Goal: Task Accomplishment & Management: Complete application form

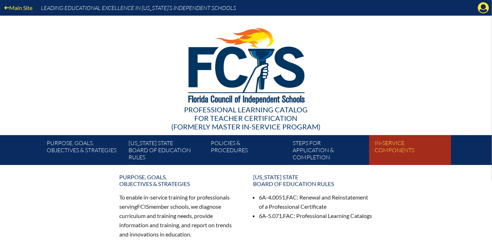
click at [389, 144] on link "In-service components" at bounding box center [413, 151] width 82 height 27
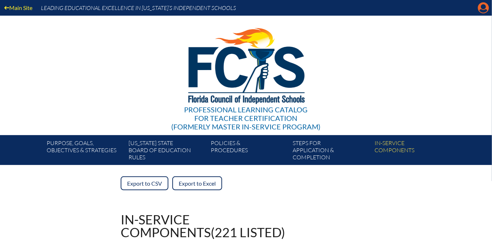
click at [481, 12] on icon "Manage account" at bounding box center [483, 7] width 11 height 11
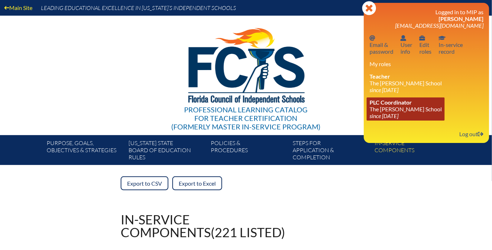
click at [394, 107] on link "PLC Coordinator The Greene School since 2019 Jun 30" at bounding box center [406, 109] width 78 height 23
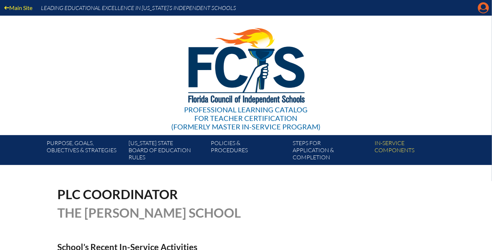
click at [484, 9] on icon "Manage account" at bounding box center [483, 7] width 11 height 11
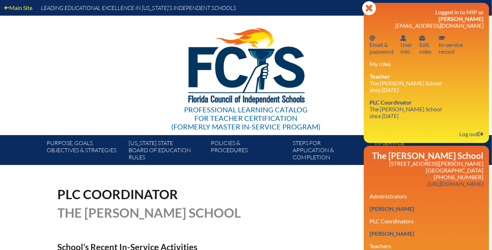
click at [301, 199] on div "PLC Coordinator The Greene School" at bounding box center [245, 203] width 377 height 31
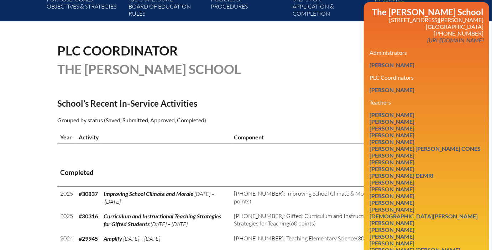
scroll to position [146, 0]
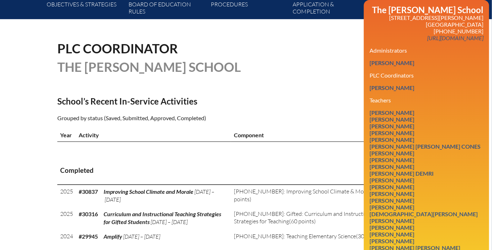
click at [386, 78] on h3 "PLC Coordinators" at bounding box center [426, 75] width 114 height 7
click at [351, 60] on div "PLC Coordinator The Greene School" at bounding box center [245, 57] width 377 height 31
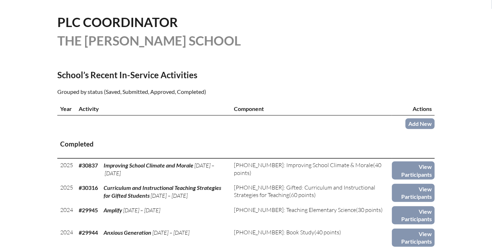
scroll to position [175, 0]
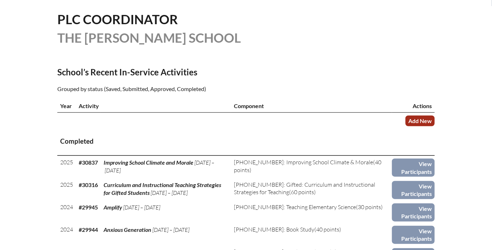
click at [419, 121] on link "Add New" at bounding box center [419, 121] width 29 height 10
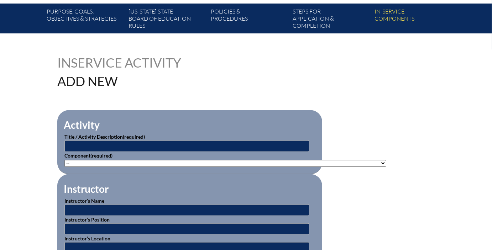
scroll to position [137, 0]
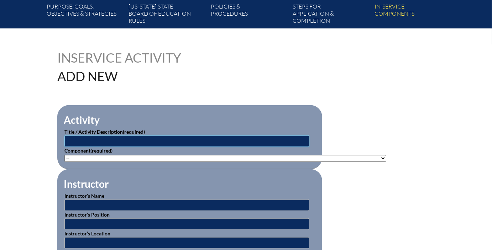
click at [299, 139] on input "text" at bounding box center [186, 141] width 245 height 11
type input "CPR/First Aid"
click at [286, 156] on select"]"] "-- 1-000-001: Appropriate Art Activities 1-000-002: Concept and Art Process for…" at bounding box center [225, 158] width 322 height 7
select select"]"] "20477"
click at [64, 155] on select"]"] "-- 1-000-001: Appropriate Art Activities 1-000-002: Concept and Art Process for…" at bounding box center [225, 158] width 322 height 7
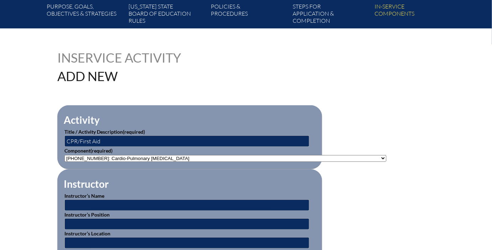
click at [326, 62] on div "Inservice Activity Add New" at bounding box center [245, 66] width 377 height 31
click at [218, 201] on input "text" at bounding box center [186, 205] width 245 height 11
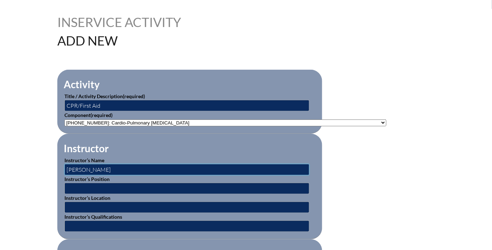
scroll to position [175, 0]
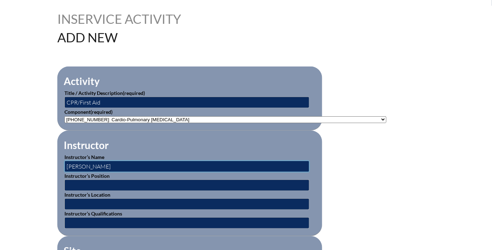
type input "Loriann Russ"
click at [199, 185] on input "text" at bounding box center [186, 185] width 245 height 11
type input "Authorized Instructor"
click at [190, 201] on input "text" at bounding box center [186, 204] width 245 height 11
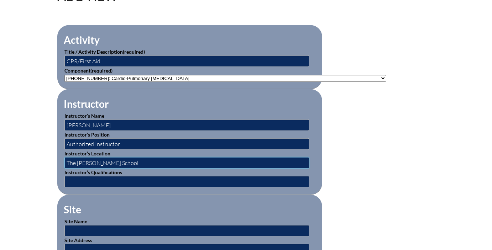
scroll to position [224, 0]
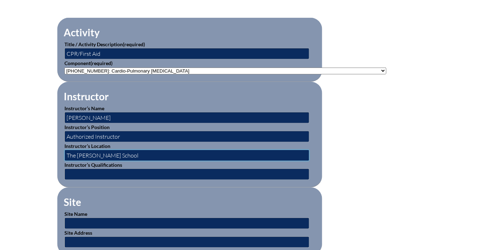
type input "The [PERSON_NAME] School"
click at [173, 172] on input "text" at bounding box center [186, 174] width 245 height 11
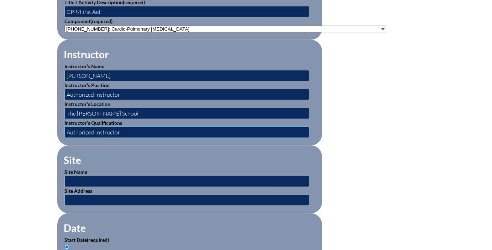
scroll to position [271, 0]
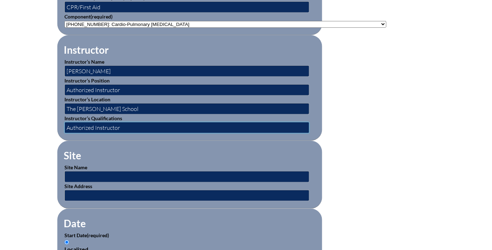
type input "Authorized Instructor"
click at [174, 174] on input "text" at bounding box center [186, 176] width 245 height 11
type input "The [PERSON_NAME] School"
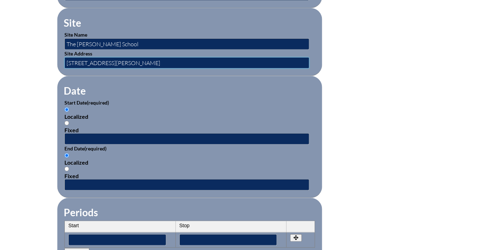
scroll to position [409, 0]
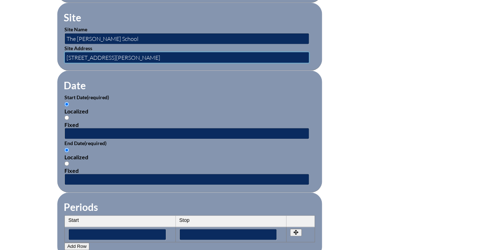
type input "[STREET_ADDRESS][PERSON_NAME]"
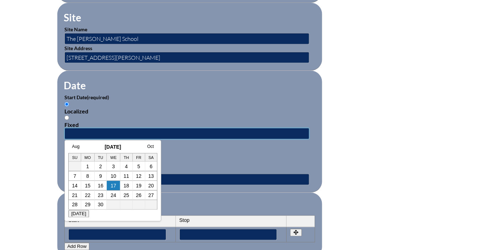
click at [221, 128] on input "text" at bounding box center [186, 133] width 245 height 11
click at [77, 148] on link "Aug" at bounding box center [75, 146] width 7 height 5
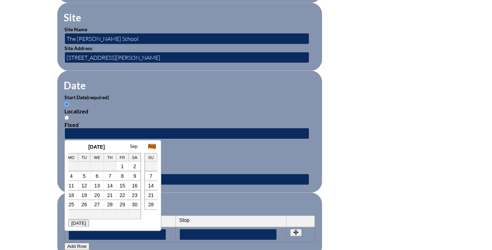
scroll to position [0, 7]
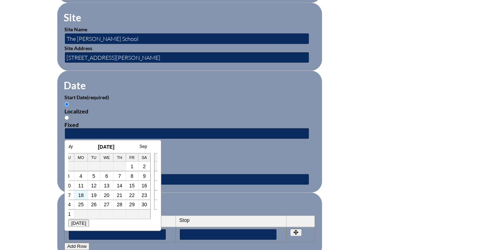
click at [84, 195] on td "18" at bounding box center [81, 196] width 14 height 10
click at [204, 159] on div "Localized Fixed" at bounding box center [189, 160] width 251 height 27
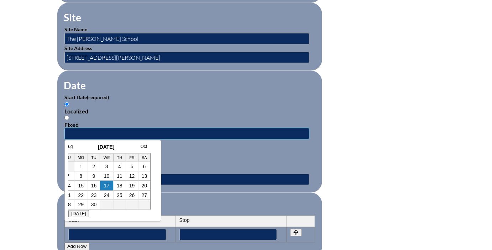
scroll to position [0, 0]
click at [157, 131] on input "text" at bounding box center [186, 133] width 245 height 11
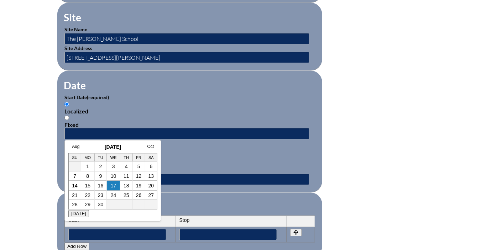
click at [73, 149] on h3 "September 2025" at bounding box center [112, 147] width 89 height 6
click at [74, 148] on link "Aug" at bounding box center [75, 146] width 7 height 5
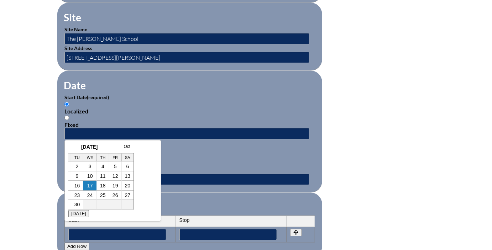
scroll to position [0, 7]
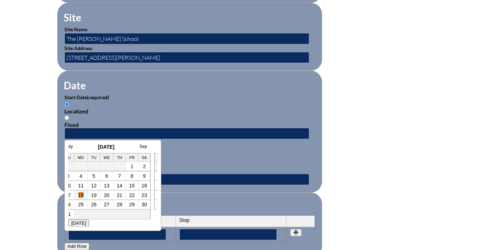
click at [83, 196] on link "18" at bounding box center [81, 196] width 6 height 6
type input "2025-08-18 9:25 AM"
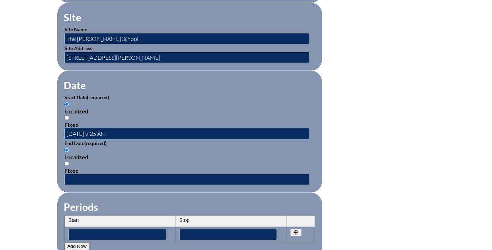
scroll to position [0, 0]
click at [109, 174] on input "text" at bounding box center [186, 179] width 245 height 11
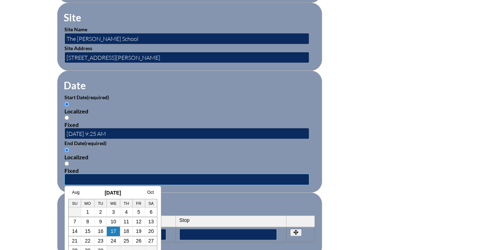
scroll to position [413, 0]
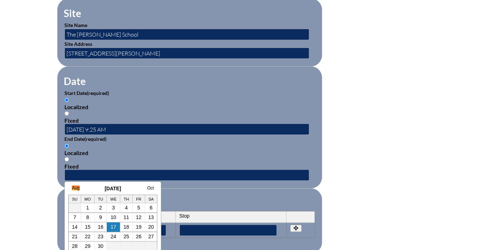
click at [76, 188] on link "Aug" at bounding box center [75, 188] width 7 height 5
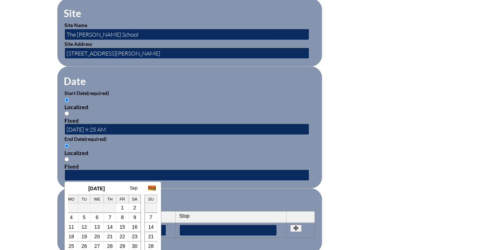
scroll to position [0, 7]
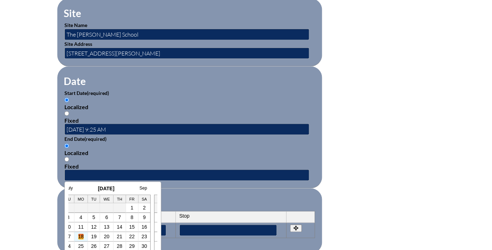
click at [82, 234] on link "18" at bounding box center [81, 237] width 6 height 6
type input "2025-08-18 9:26 AM"
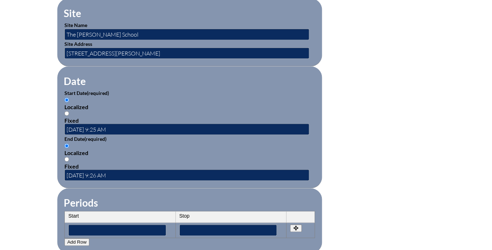
click at [120, 183] on fieldset "Date Start Date (required) Localized Fixed 2025-08-18 9:25 AM End Date (require…" at bounding box center [189, 128] width 265 height 122
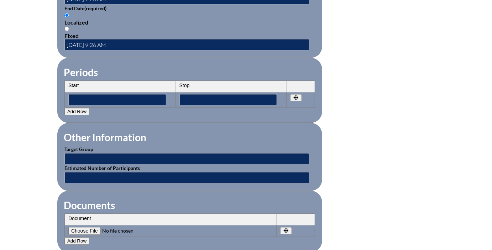
scroll to position [545, 0]
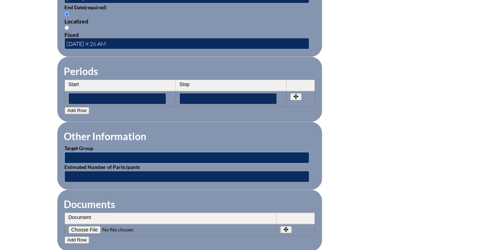
click at [122, 153] on input "text" at bounding box center [186, 157] width 245 height 11
type input "Teachers"
click at [116, 171] on input "text" at bounding box center [186, 176] width 245 height 11
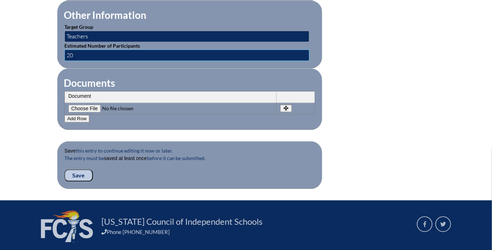
scroll to position [669, 0]
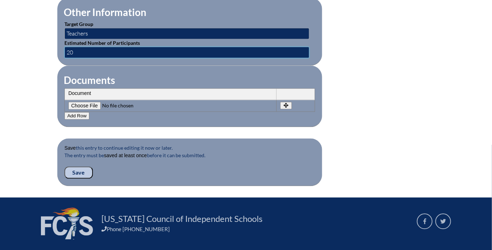
type input "20"
click at [80, 167] on input "Save" at bounding box center [78, 173] width 28 height 12
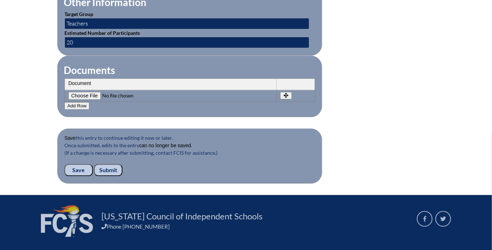
scroll to position [680, 0]
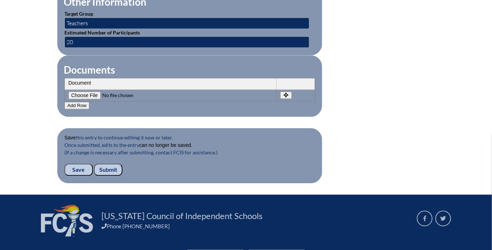
click at [84, 164] on input "Save" at bounding box center [78, 170] width 28 height 12
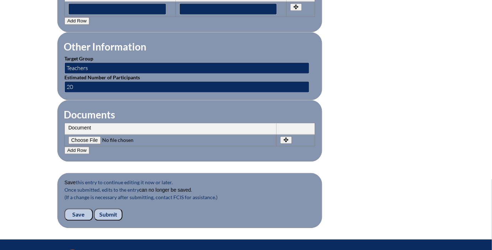
scroll to position [721, 0]
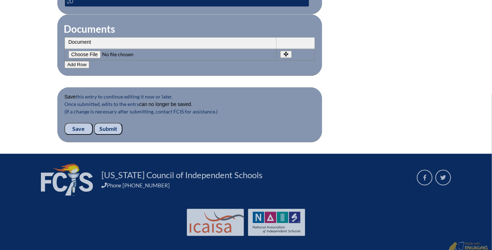
click at [110, 123] on input "Submit" at bounding box center [108, 129] width 28 height 12
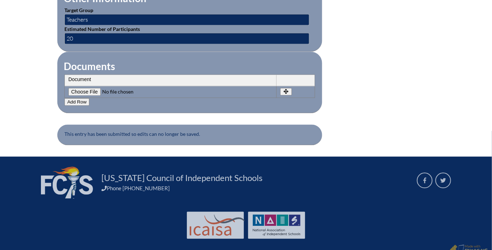
scroll to position [686, 0]
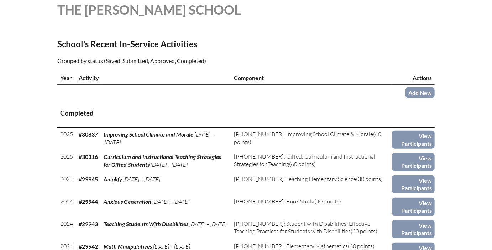
scroll to position [202, 0]
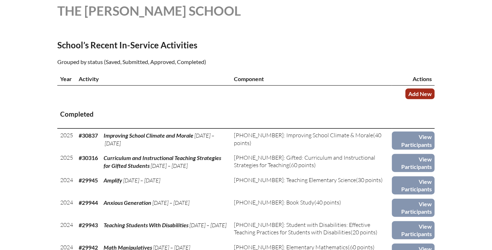
click at [412, 89] on link "Add New" at bounding box center [419, 94] width 29 height 10
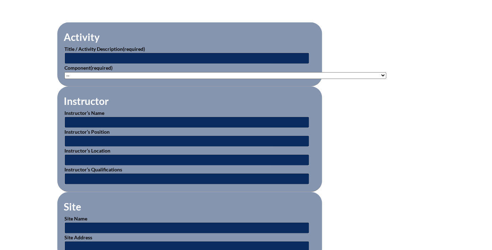
scroll to position [221, 0]
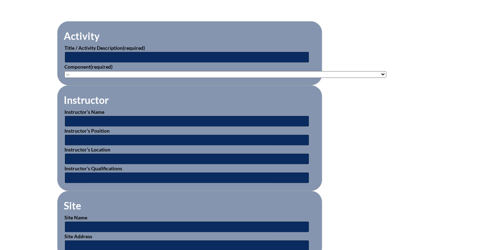
click at [241, 74] on select"]"] "-- 1-000-001: Appropriate Art Activities 1-000-002: Concept and Art Process for…" at bounding box center [225, 74] width 322 height 7
select select"]"] "235077"
click at [64, 71] on select"]"] "-- 1-000-001: Appropriate Art Activities 1-000-002: Concept and Art Process for…" at bounding box center [225, 74] width 322 height 7
click at [169, 55] on input "text" at bounding box center [186, 57] width 245 height 11
type input "Using AI"
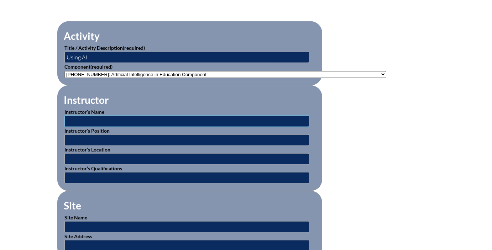
click at [146, 120] on input "text" at bounding box center [186, 121] width 245 height 11
type input "[PERSON_NAME]"
type input "Consultant"
type input "[GEOGRAPHIC_DATA]"
type input "S"
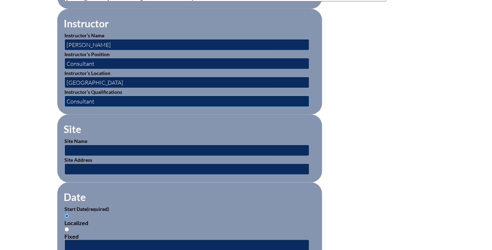
scroll to position [300, 0]
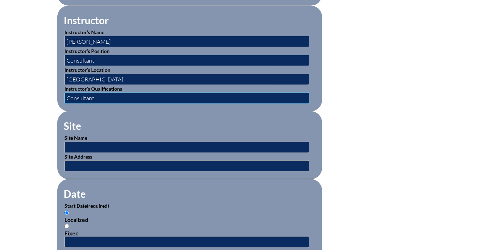
type input "Consultant"
click at [130, 143] on input "text" at bounding box center [186, 147] width 245 height 11
type input "The [PERSON_NAME] School"
click at [124, 162] on input "text" at bounding box center [186, 165] width 245 height 11
type input "[STREET_ADDRESS][PERSON_NAME]"
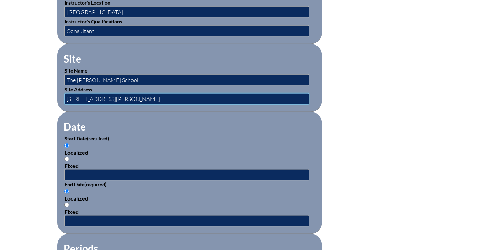
scroll to position [376, 0]
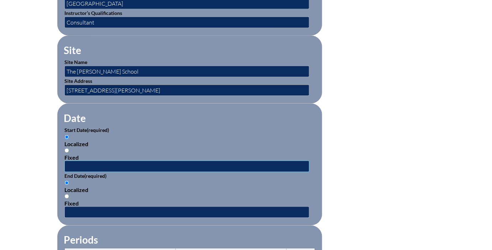
click at [117, 165] on input "text" at bounding box center [186, 166] width 245 height 11
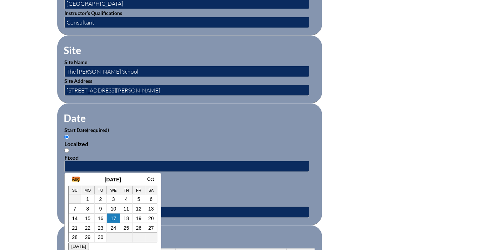
click at [75, 180] on link "Aug" at bounding box center [75, 179] width 7 height 5
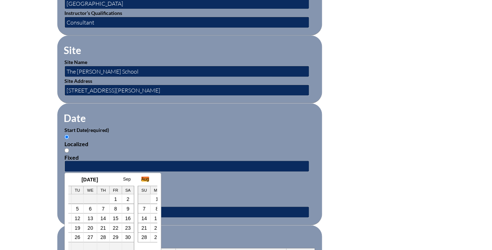
scroll to position [0, 7]
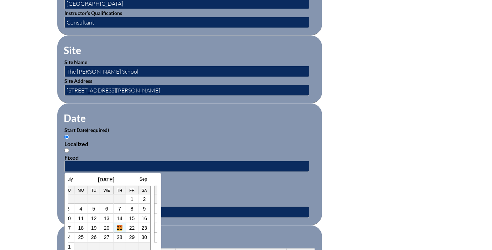
click at [119, 228] on link "21" at bounding box center [120, 228] width 6 height 6
type input "[DATE] 9:29 AM"
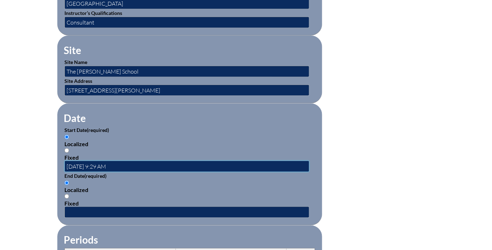
scroll to position [0, 0]
click at [120, 208] on input "text" at bounding box center [186, 212] width 245 height 11
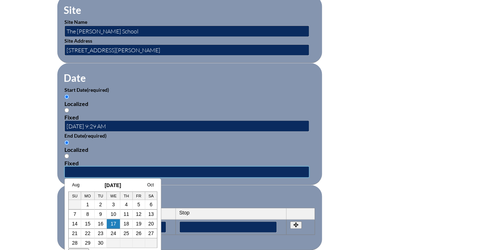
scroll to position [421, 0]
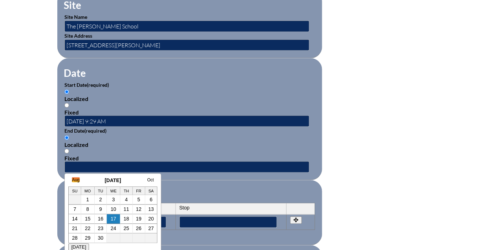
click at [77, 181] on link "Aug" at bounding box center [75, 180] width 7 height 5
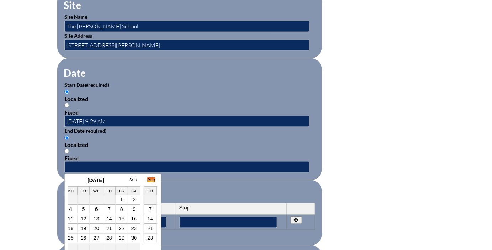
scroll to position [0, 7]
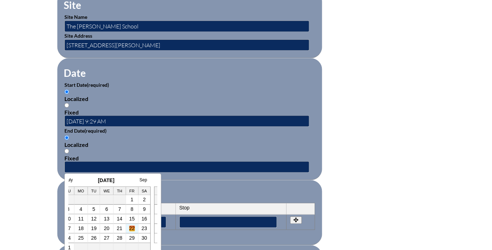
click at [132, 228] on link "22" at bounding box center [132, 229] width 6 height 6
type input "[DATE] 9:30 AM"
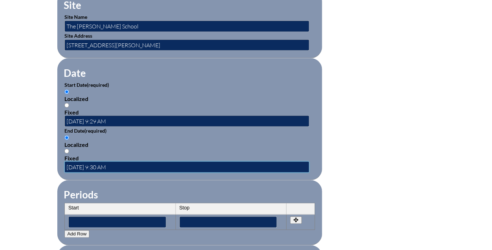
click at [163, 168] on input "[DATE] 9:30 AM" at bounding box center [186, 167] width 245 height 11
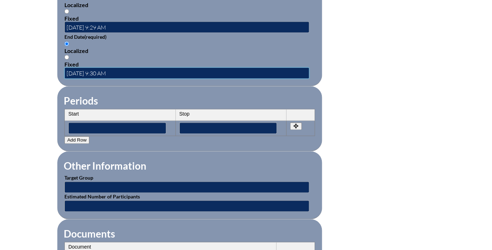
scroll to position [530, 0]
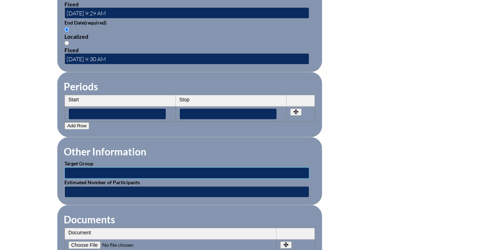
click at [163, 168] on input "text" at bounding box center [186, 173] width 245 height 11
type input "Teachers"
click at [125, 186] on input "text" at bounding box center [186, 191] width 245 height 11
type input "55"
click at [332, 135] on form "Activity Title / Activity Description (required) Using AI Component (required) …" at bounding box center [245, 19] width 377 height 614
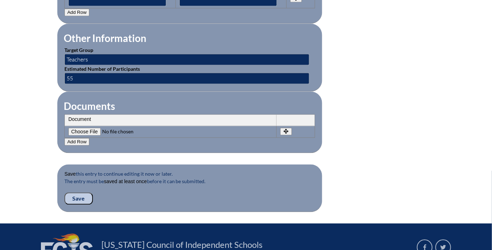
scroll to position [644, 0]
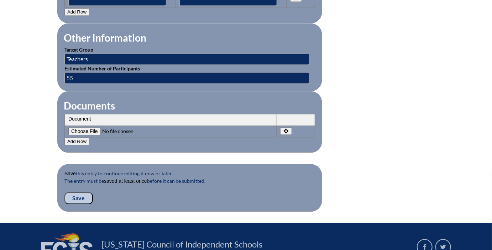
click at [83, 192] on input "Save" at bounding box center [78, 198] width 28 height 12
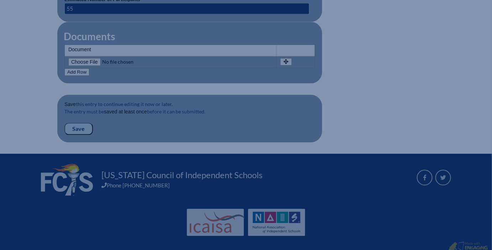
scroll to position [713, 0]
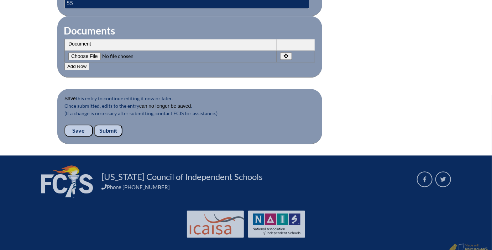
scroll to position [721, 0]
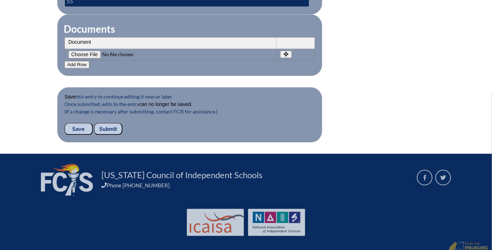
click at [114, 124] on input "Submit" at bounding box center [108, 129] width 28 height 12
